Goal: Navigation & Orientation: Find specific page/section

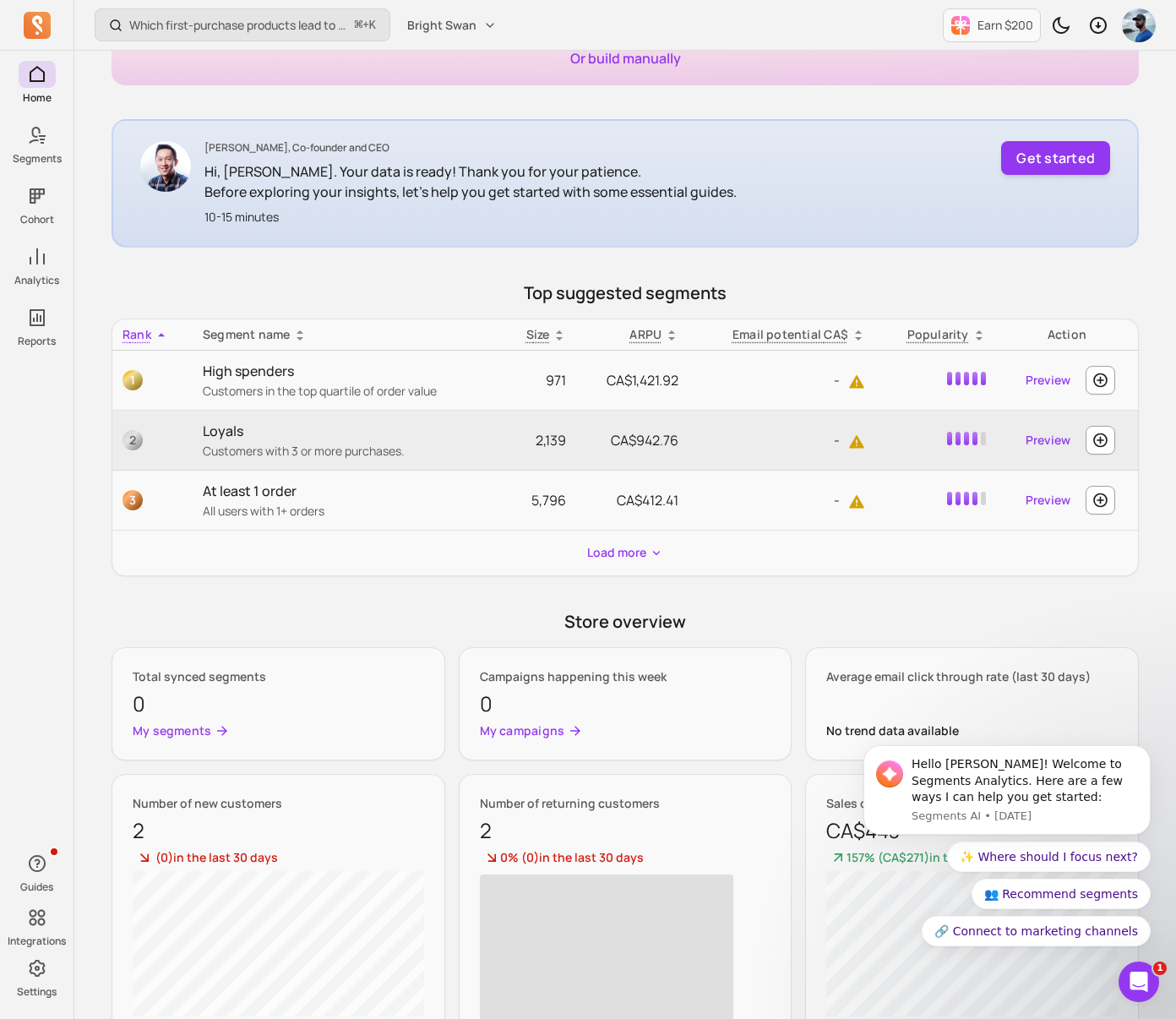
scroll to position [218, 0]
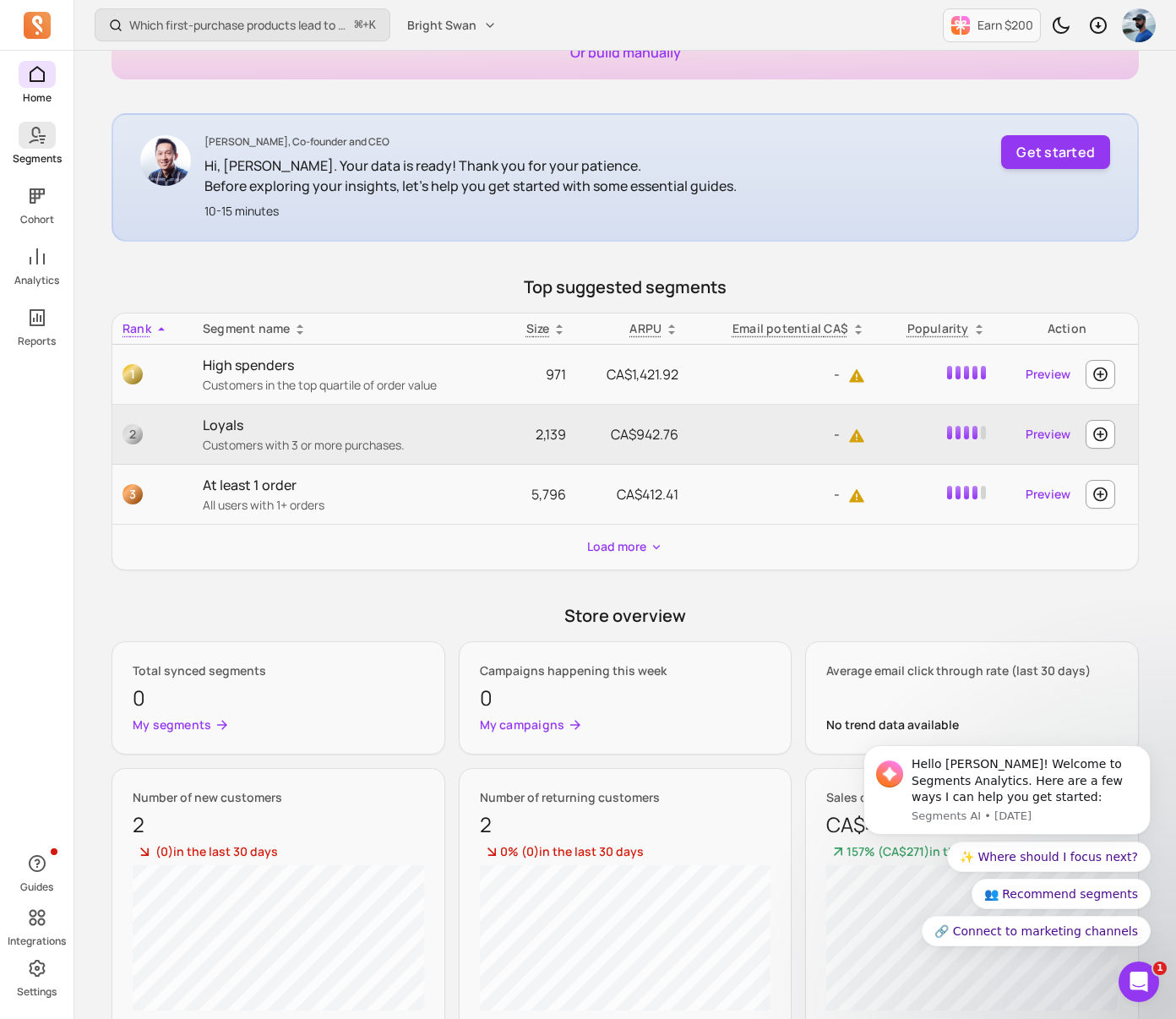
click at [43, 148] on span at bounding box center [37, 135] width 37 height 27
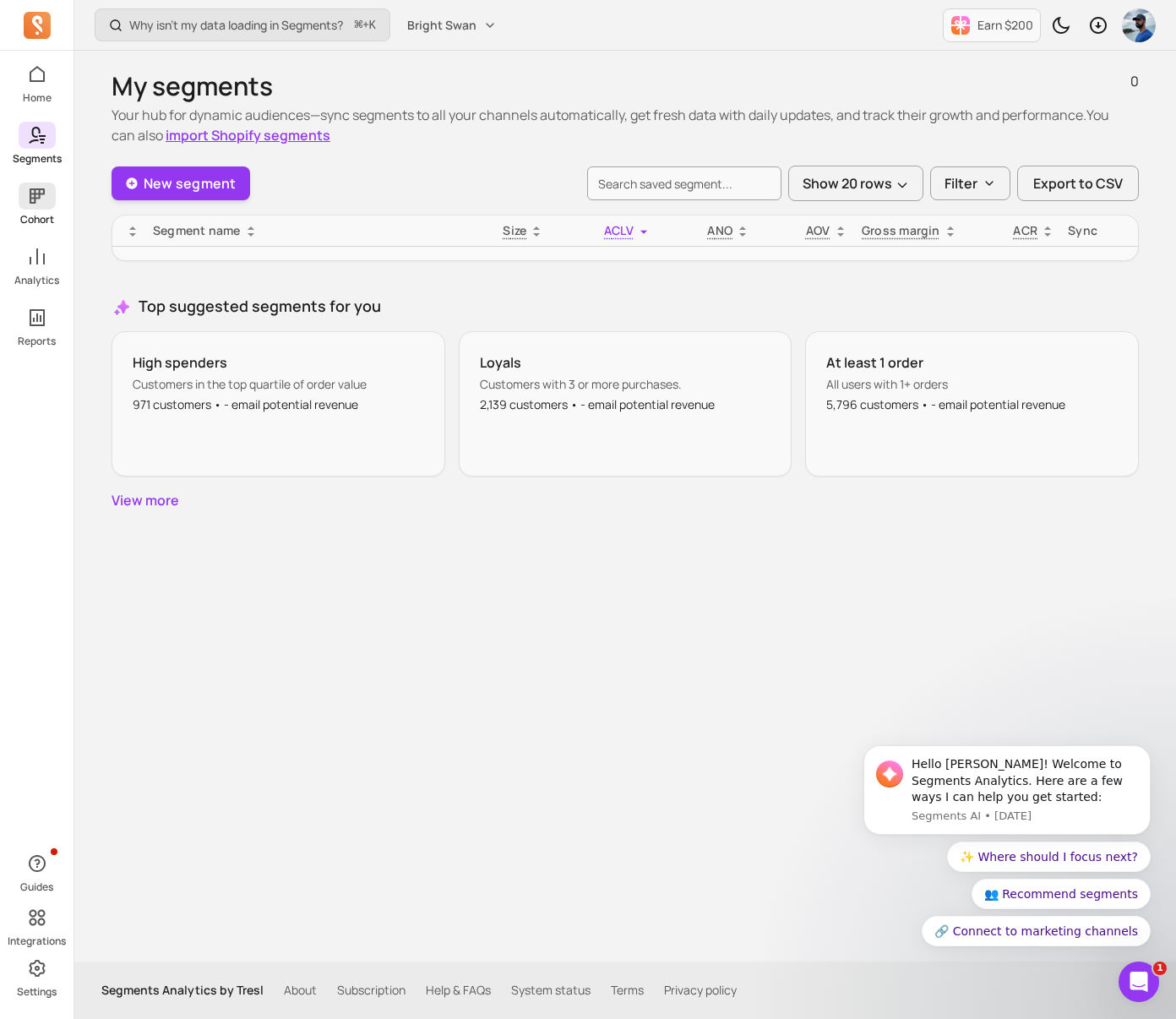
click at [35, 184] on span at bounding box center [37, 196] width 37 height 27
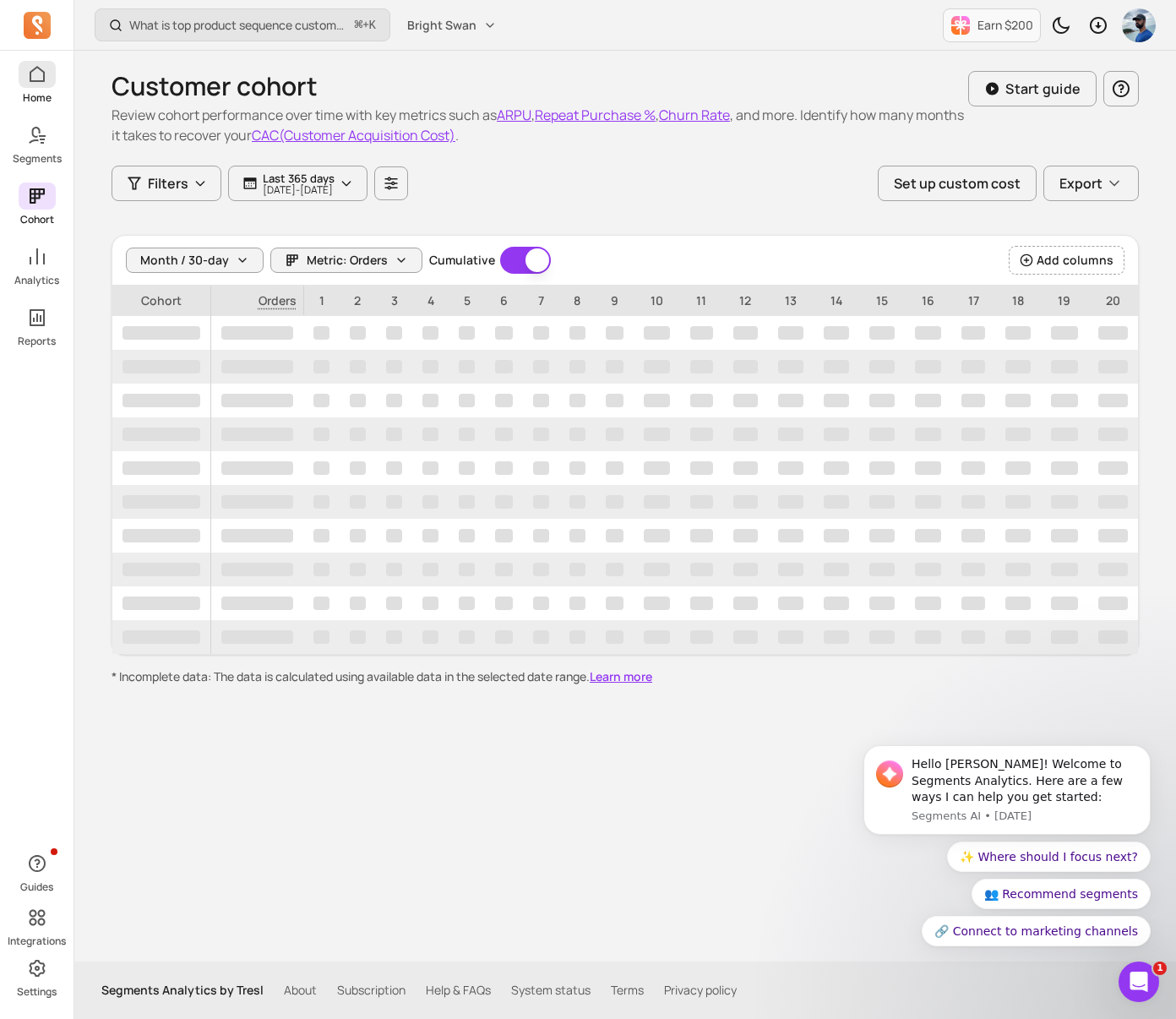
click at [36, 87] on span at bounding box center [37, 75] width 37 height 27
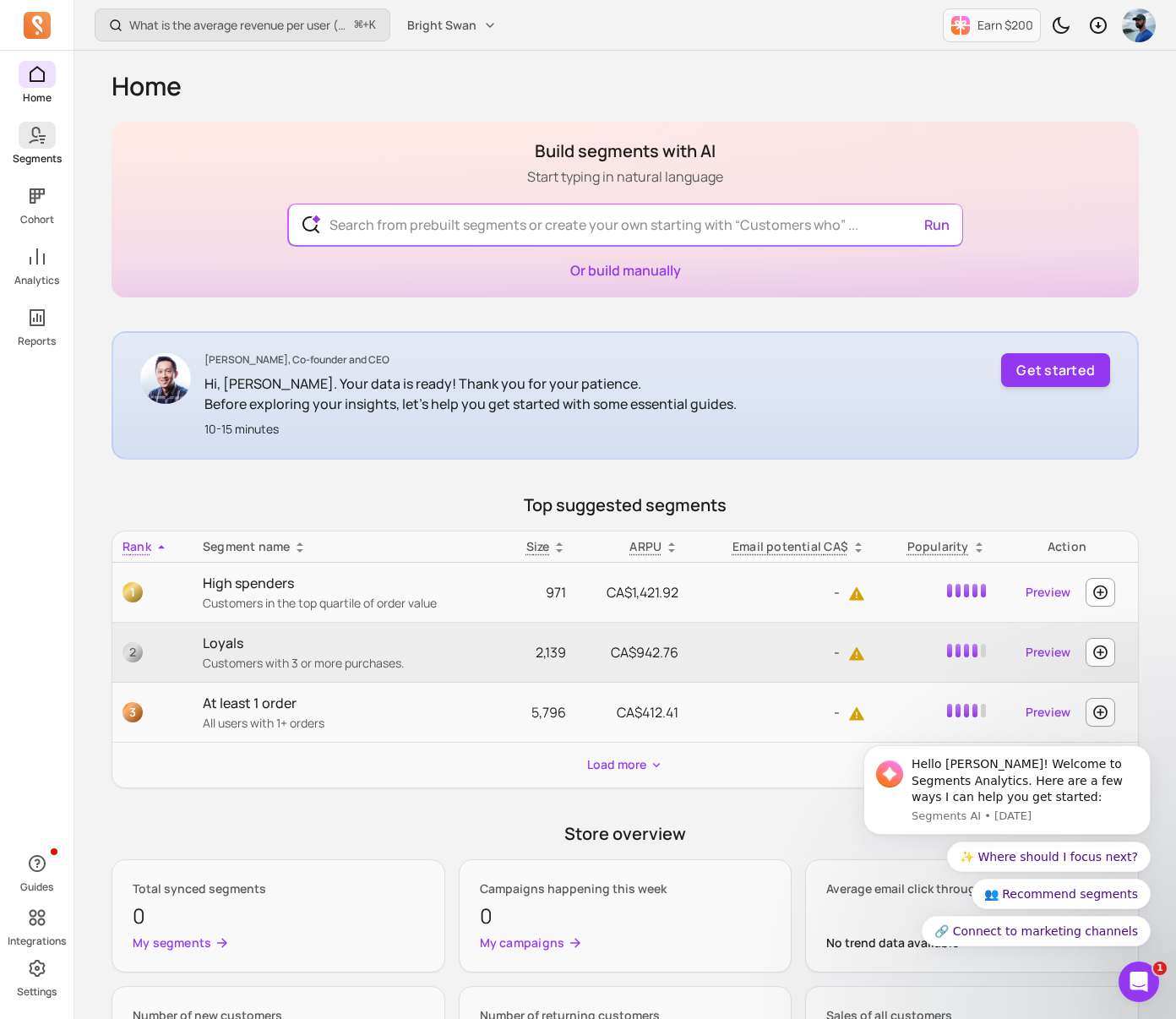
click at [36, 133] on icon at bounding box center [37, 135] width 20 height 20
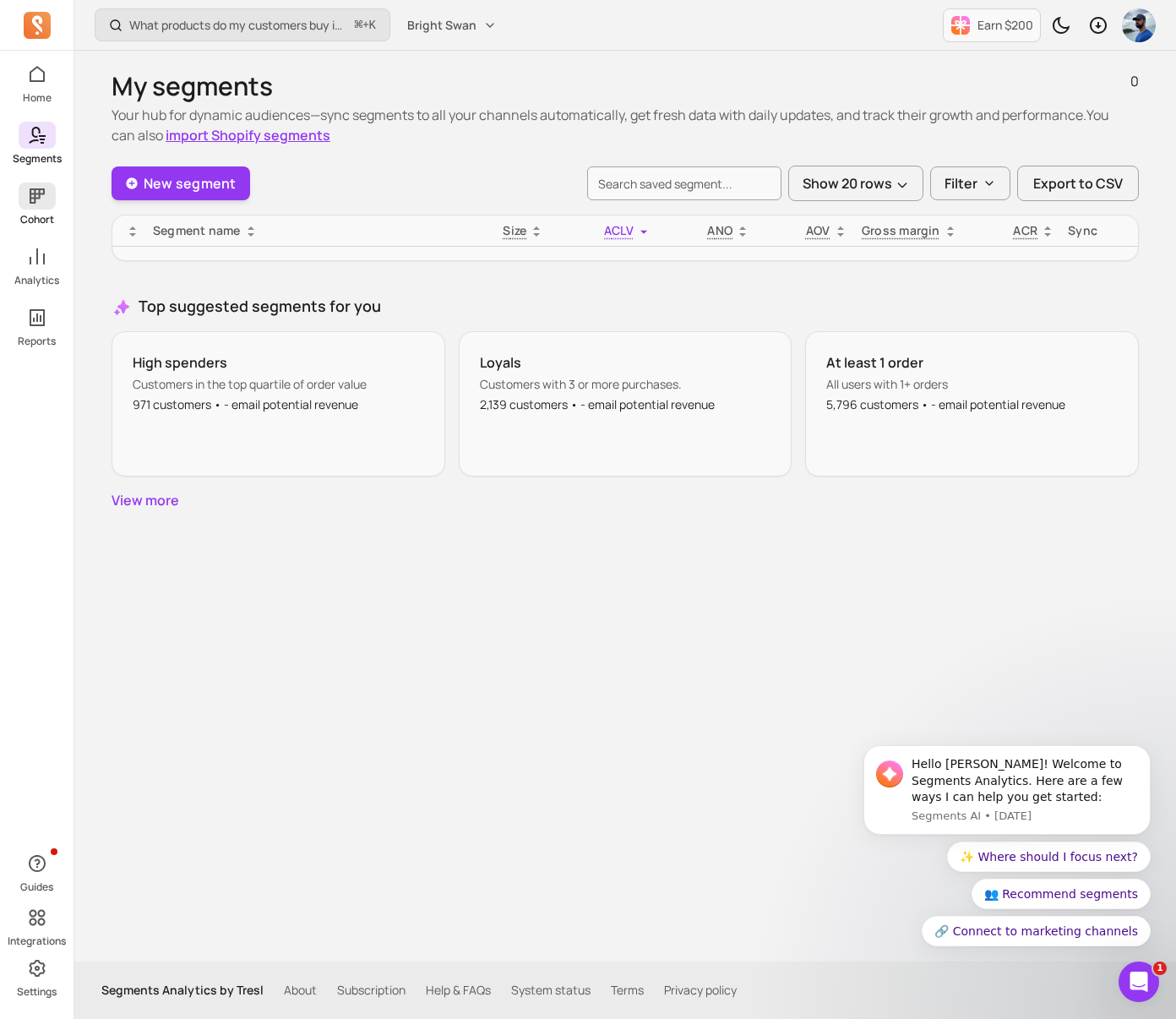
click at [47, 195] on icon at bounding box center [37, 196] width 20 height 20
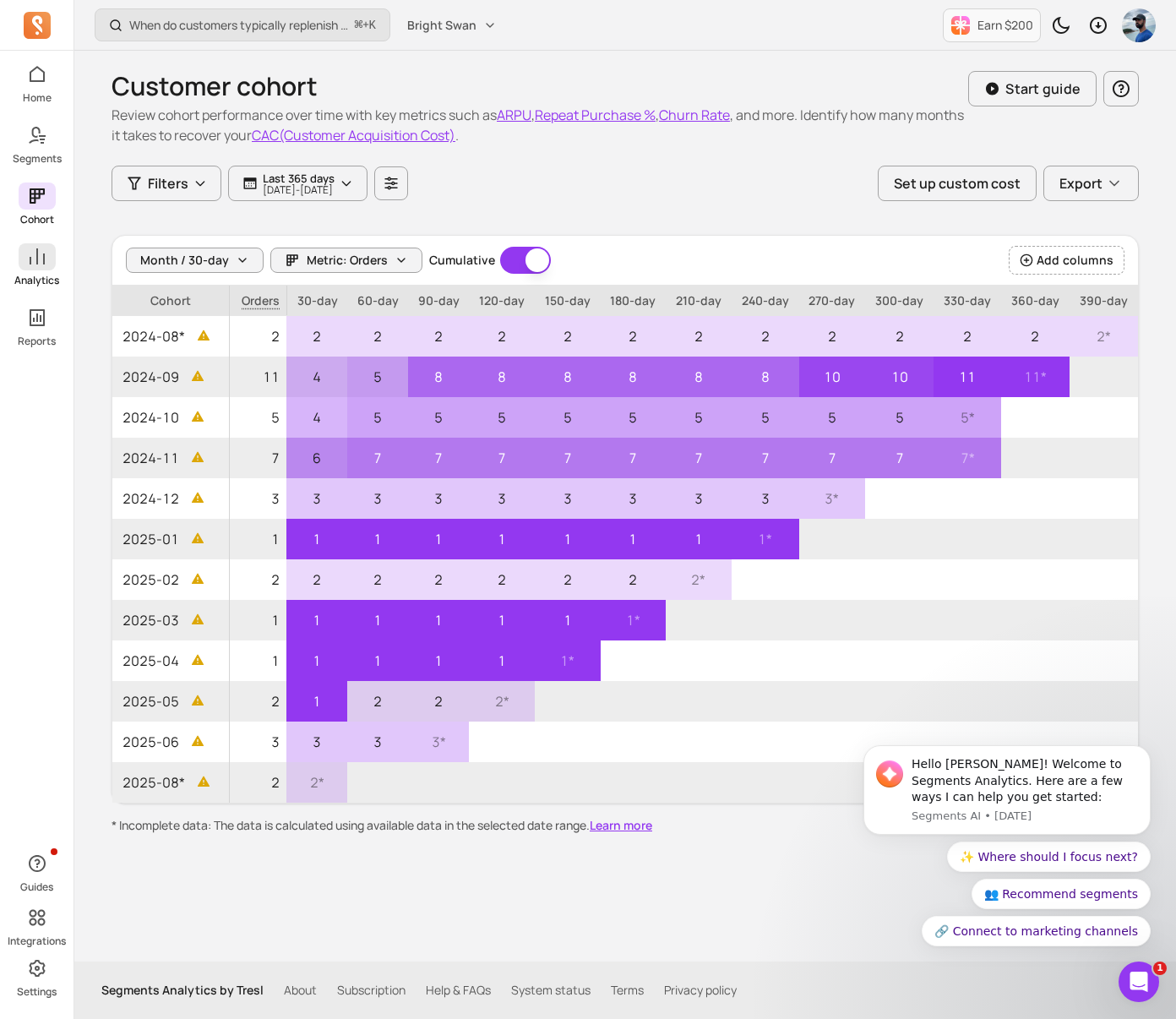
click at [43, 257] on icon at bounding box center [37, 256] width 15 height 16
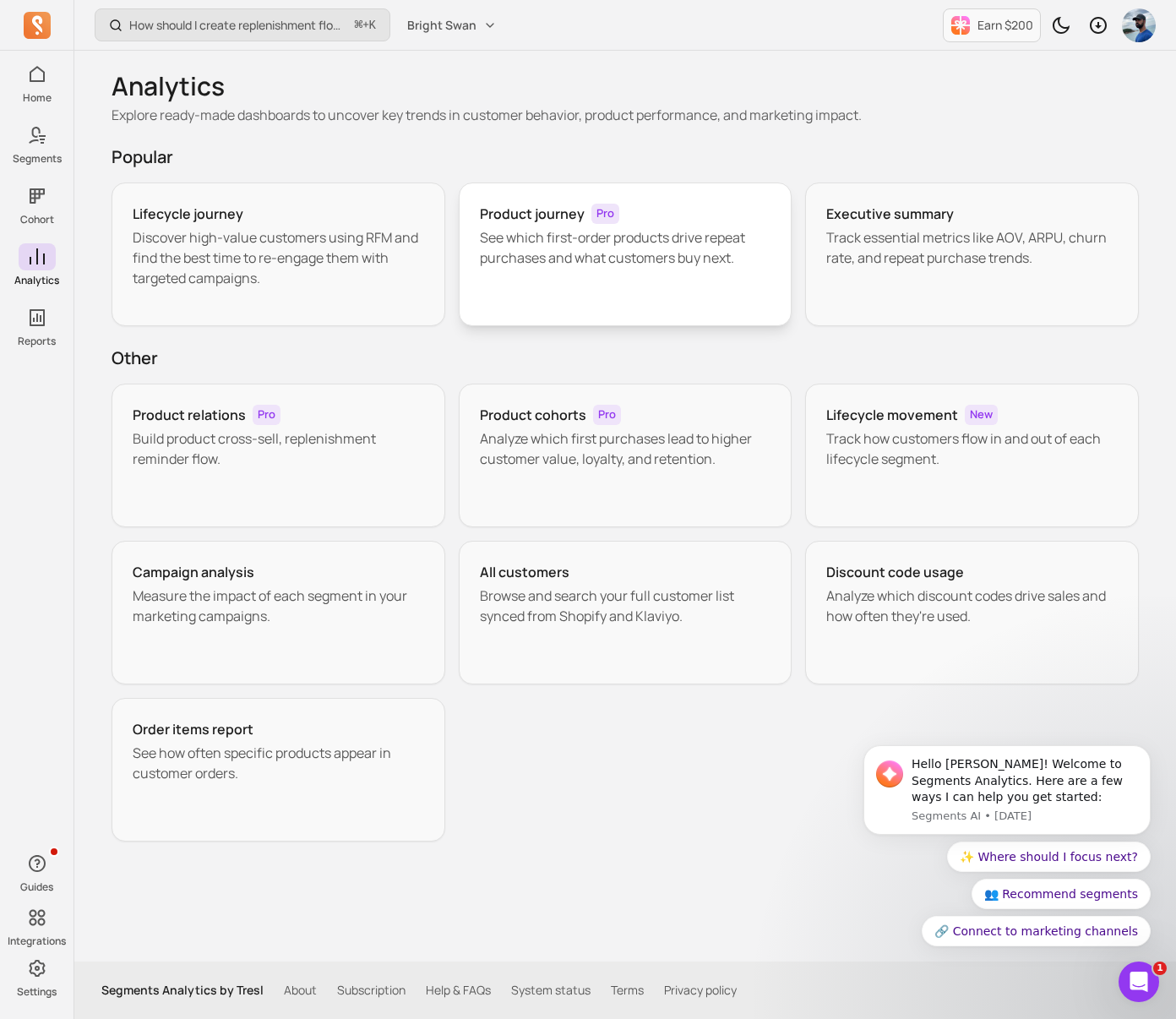
click at [512, 243] on p "See which first-order products drive repeat purchases and what customers buy ne…" at bounding box center [624, 248] width 291 height 41
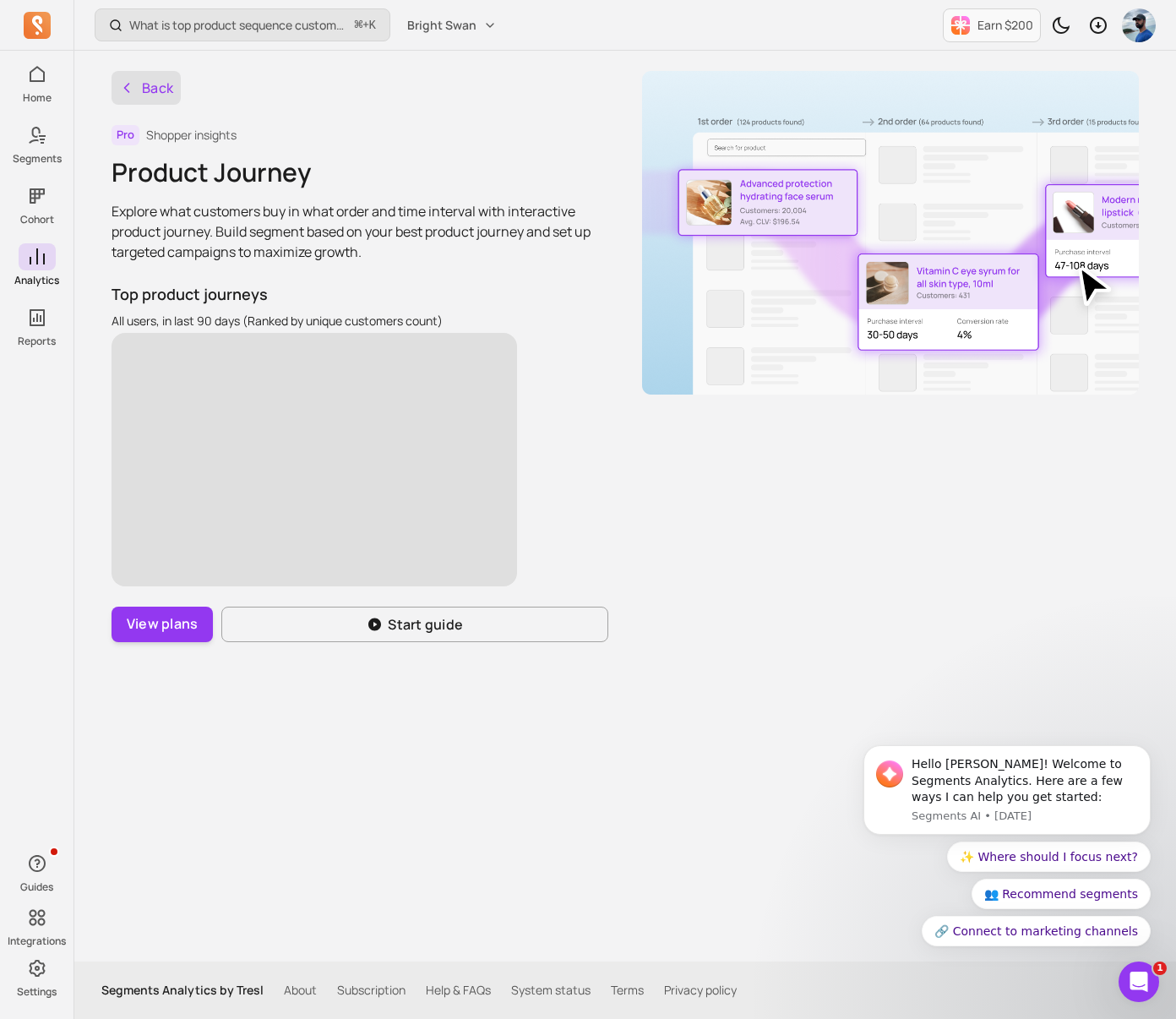
click at [128, 95] on icon "button" at bounding box center [126, 88] width 17 height 17
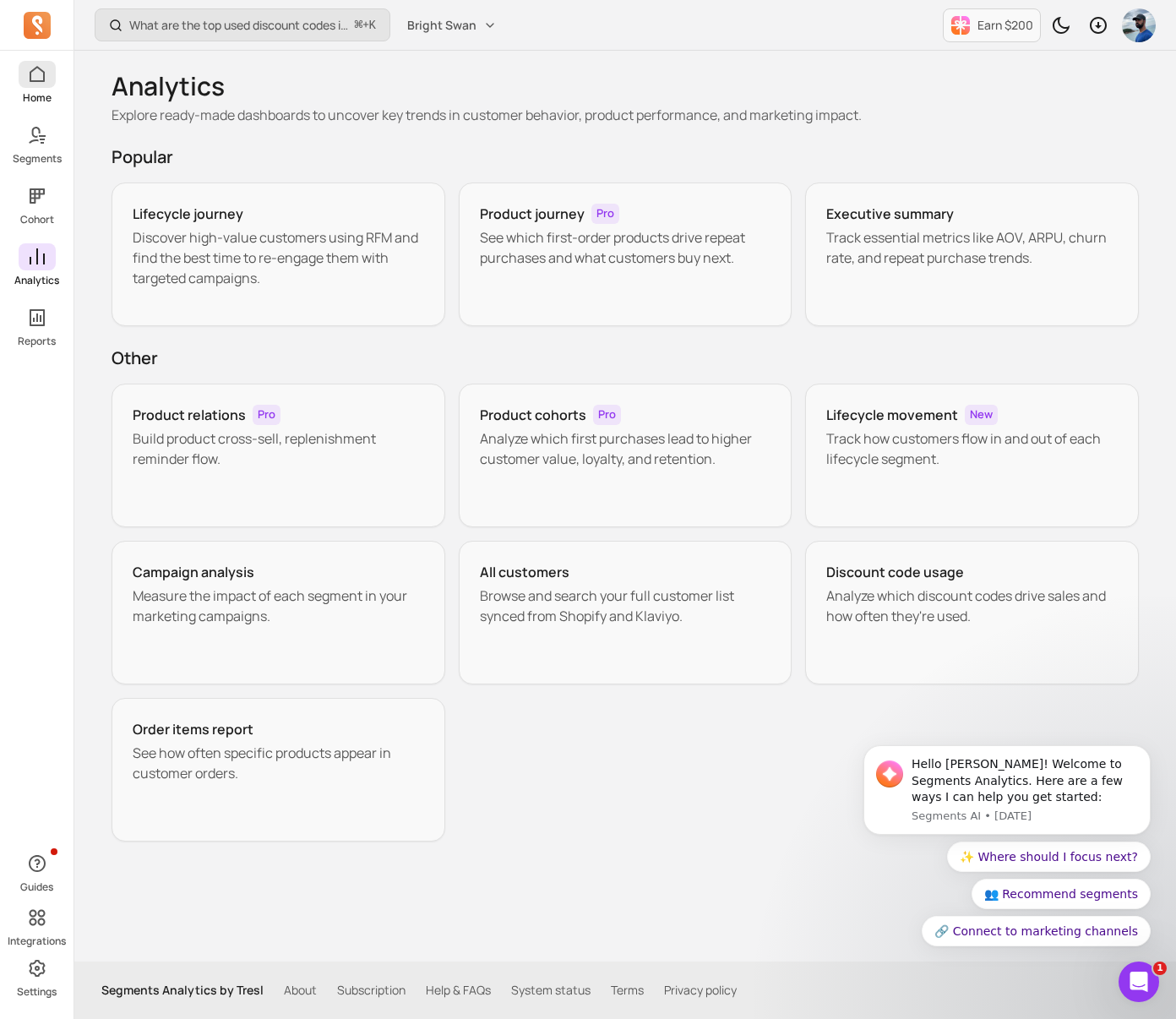
click at [25, 72] on span at bounding box center [37, 75] width 37 height 27
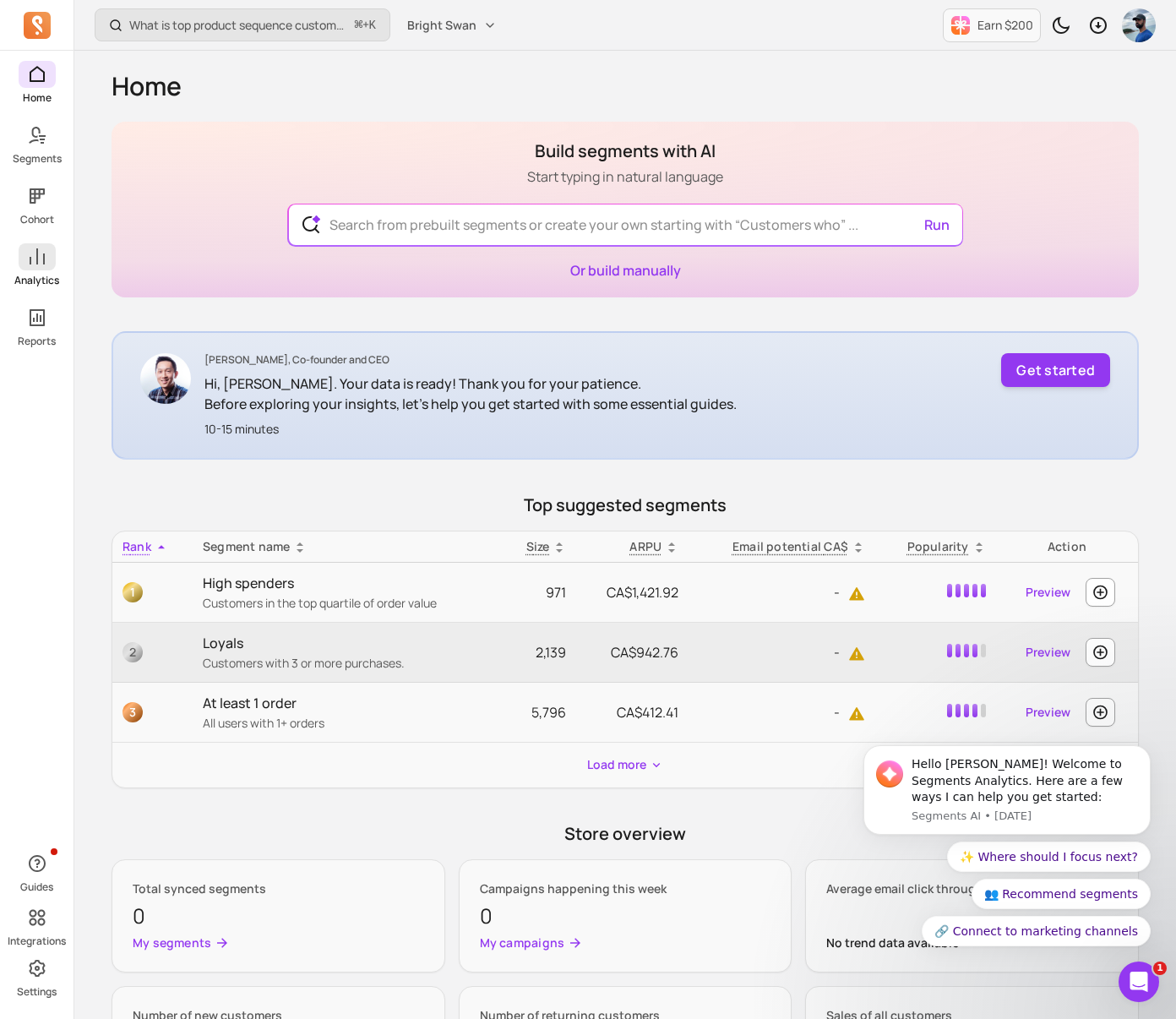
click at [40, 244] on span at bounding box center [37, 257] width 37 height 27
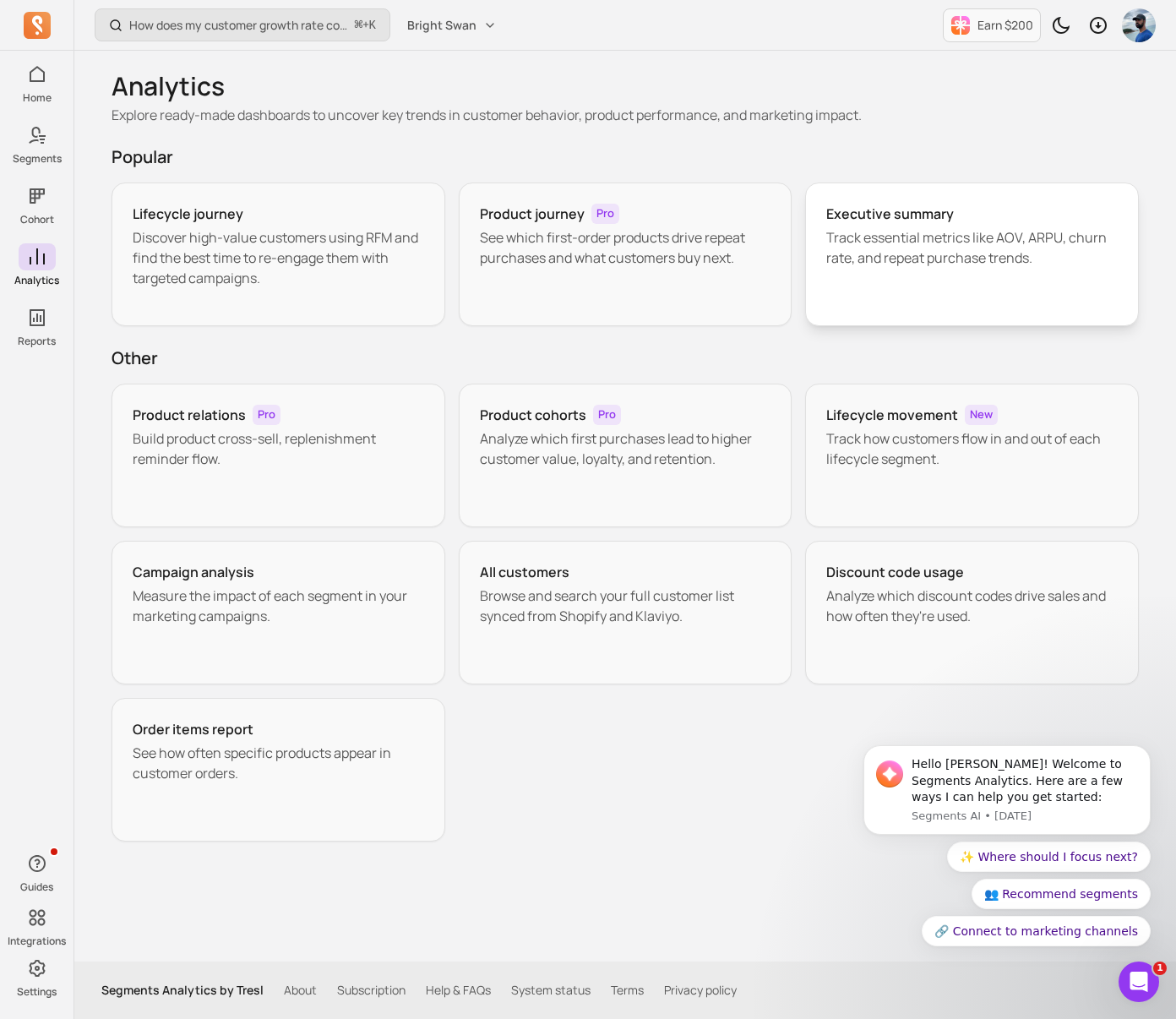
click at [915, 216] on h3 "Executive summary" at bounding box center [890, 214] width 127 height 20
